Goal: Contribute content: Add original content to the website for others to see

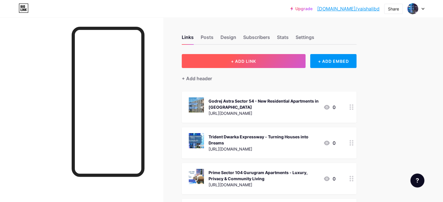
click at [256, 61] on span "+ ADD LINK" at bounding box center [243, 61] width 25 height 5
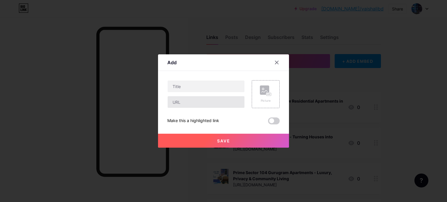
drag, startPoint x: 281, startPoint y: 61, endPoint x: 234, endPoint y: 101, distance: 61.7
click at [234, 101] on div "Add Content YouTube Play YouTube video without leaving your page. ADD Vimeo Pla…" at bounding box center [223, 100] width 131 height 93
click at [234, 101] on input "text" at bounding box center [206, 102] width 77 height 12
paste input "[URL][DOMAIN_NAME]"
type input "[URL][DOMAIN_NAME]"
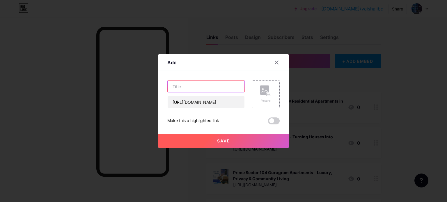
click at [213, 84] on input "text" at bounding box center [206, 87] width 77 height 12
paste input "[PERSON_NAME] Invest in beauty and elegance in [GEOGRAPHIC_DATA]"
type input "[PERSON_NAME] Invest in beauty and elegance in [GEOGRAPHIC_DATA]"
click at [264, 96] on icon at bounding box center [266, 91] width 12 height 11
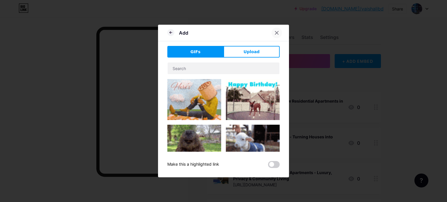
click at [275, 31] on icon at bounding box center [277, 33] width 5 height 5
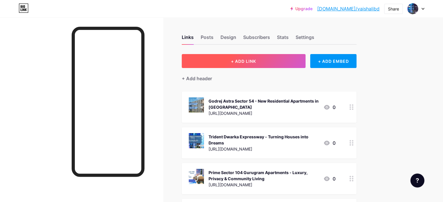
click at [293, 56] on button "+ ADD LINK" at bounding box center [244, 61] width 124 height 14
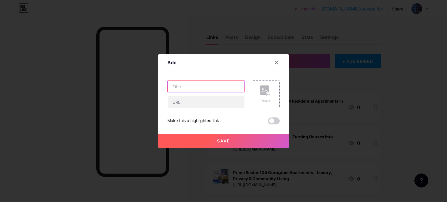
click at [223, 84] on input "text" at bounding box center [206, 87] width 77 height 12
paste input "[PERSON_NAME] Invest in beauty and elegance in [GEOGRAPHIC_DATA]"
type input "[PERSON_NAME] Invest in beauty and elegance in [GEOGRAPHIC_DATA]"
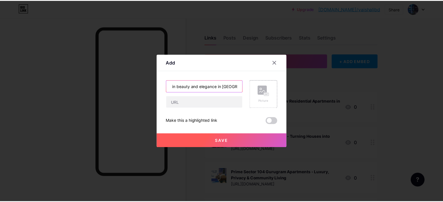
scroll to position [0, 0]
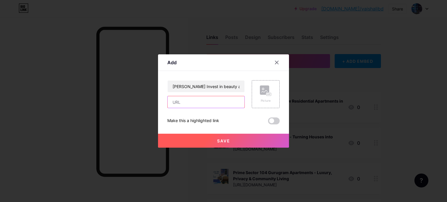
click at [212, 100] on input "text" at bounding box center [206, 102] width 77 height 12
click at [205, 103] on input "text" at bounding box center [206, 102] width 77 height 12
paste input "[URL][DOMAIN_NAME]"
type input "[URL][DOMAIN_NAME]"
click at [224, 139] on span "Save" at bounding box center [223, 141] width 13 height 5
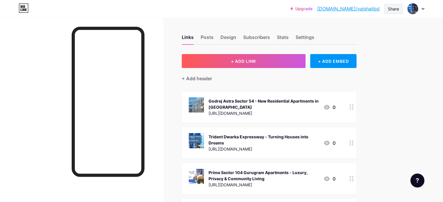
click at [391, 10] on div "Share" at bounding box center [393, 9] width 11 height 6
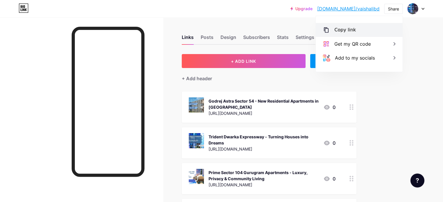
click at [382, 25] on div "Copy link" at bounding box center [359, 30] width 87 height 14
